Goal: Task Accomplishment & Management: Use online tool/utility

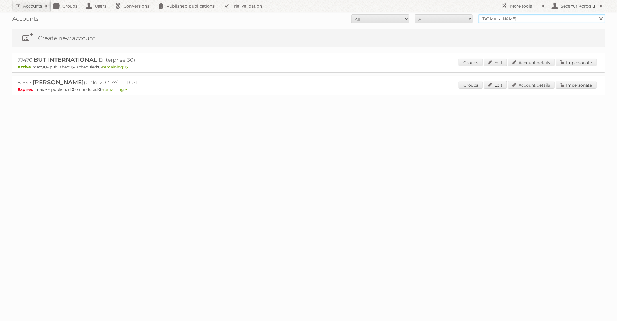
drag, startPoint x: 505, startPoint y: 16, endPoint x: 464, endPoint y: 16, distance: 40.7
click at [464, 16] on form "All Active Expired Pending All Paid Trials Self service BUT.fr Search" at bounding box center [309, 18] width 594 height 9
type input "ICI Paris XL"
click at [596, 14] on input "Search" at bounding box center [600, 18] width 9 height 9
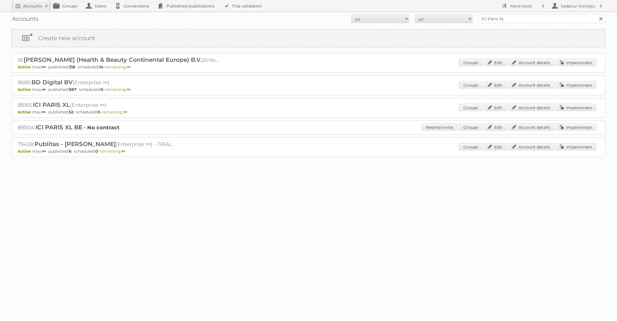
click at [576, 111] on div "Groups Edit Account details Impersonate" at bounding box center [528, 108] width 138 height 9
click at [583, 104] on link "Impersonate" at bounding box center [576, 108] width 41 height 8
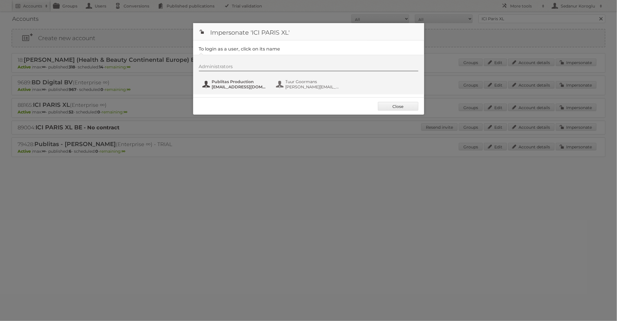
click at [247, 83] on span "Publitas Production" at bounding box center [240, 81] width 56 height 5
